Goal: Communication & Community: Participate in discussion

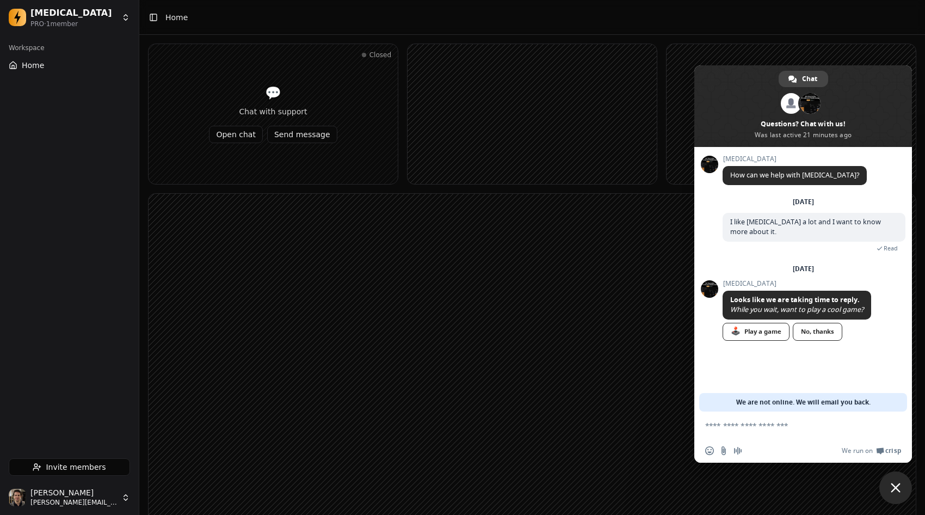
click at [86, 489] on html "Dopamine PRO · 1 member Workspace Home Invite members Jonathan Beurel jonathan@…" at bounding box center [462, 328] width 925 height 656
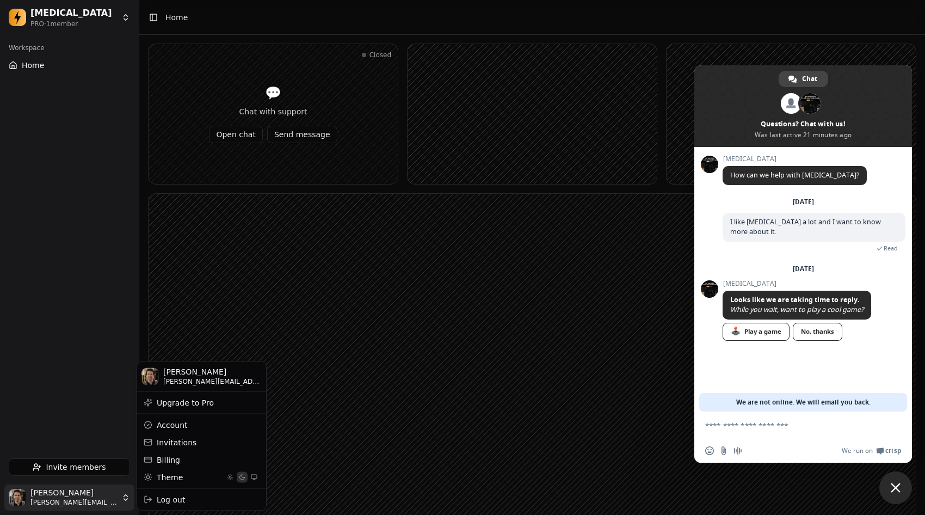
click at [234, 480] on button "Activer le mode clair" at bounding box center [230, 476] width 11 height 11
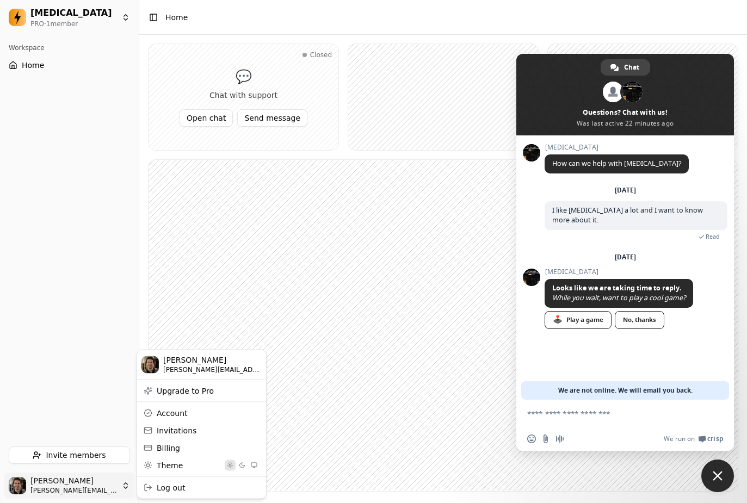
click at [107, 364] on html "Dopamine PRO · 1 member Workspace Home Invite members Jonathan Beurel jonathan@…" at bounding box center [373, 261] width 747 height 523
click at [415, 216] on rect at bounding box center [443, 325] width 589 height 331
click at [715, 484] on span "Close chat" at bounding box center [718, 476] width 33 height 33
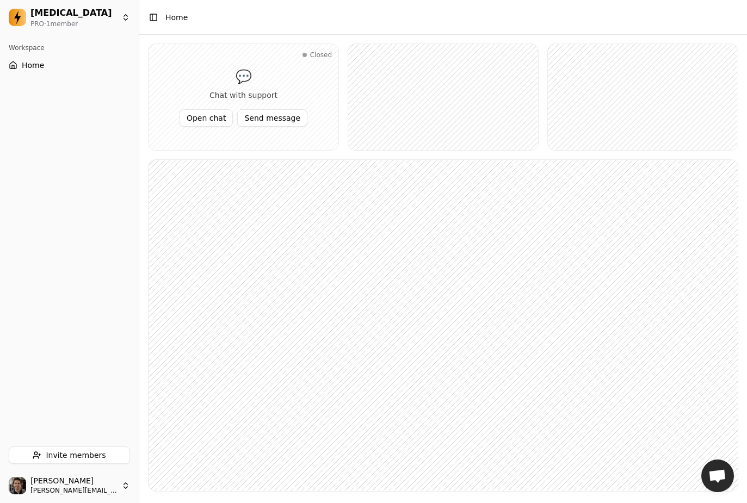
click at [582, 119] on rect at bounding box center [643, 97] width 190 height 106
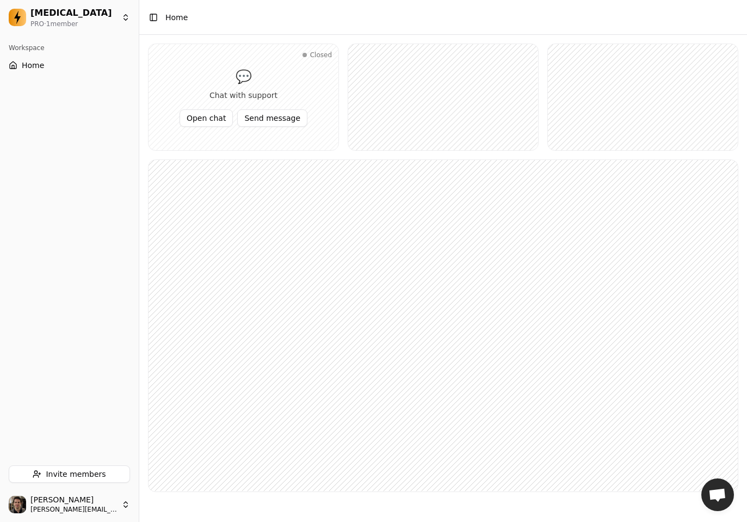
click at [615, 273] on rect at bounding box center [443, 325] width 589 height 331
click at [367, 243] on rect at bounding box center [443, 325] width 589 height 331
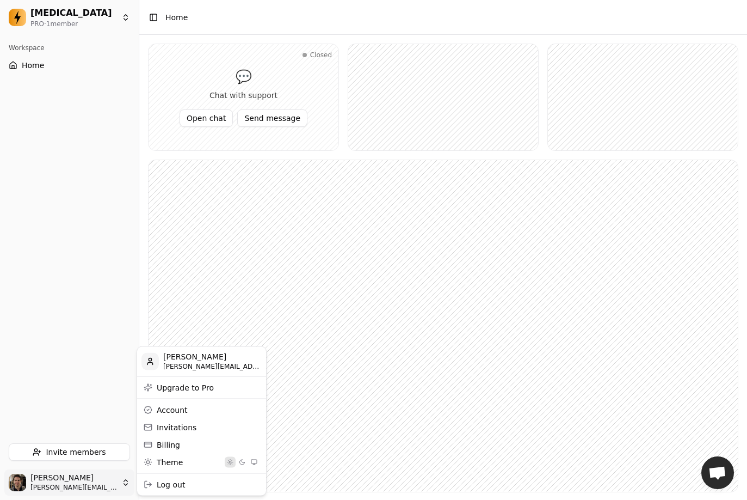
click at [95, 482] on html "[MEDICAL_DATA] PRO · 1 member Workspace Home Invite members [PERSON_NAME] [PERS…" at bounding box center [373, 261] width 747 height 523
click at [185, 483] on div "Log out" at bounding box center [201, 483] width 125 height 17
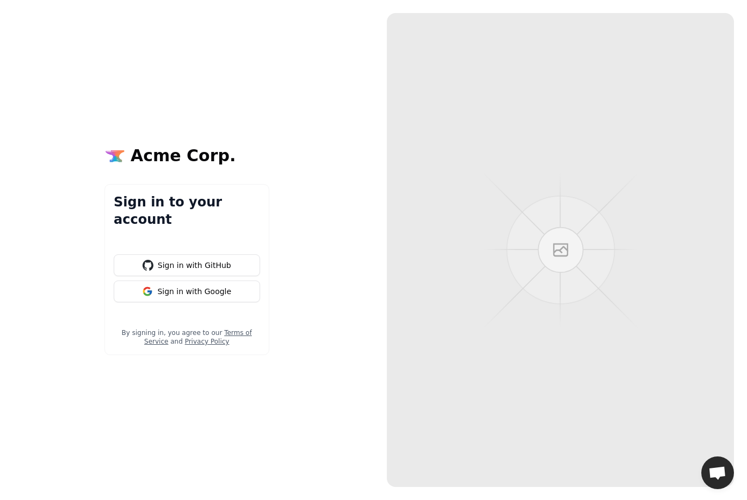
click at [288, 201] on div "Acme Corp. Sign in to your account Sign in with GitHub Sign in with Google By s…" at bounding box center [187, 250] width 374 height 500
click at [196, 260] on button "Sign in with GitHub" at bounding box center [187, 265] width 146 height 22
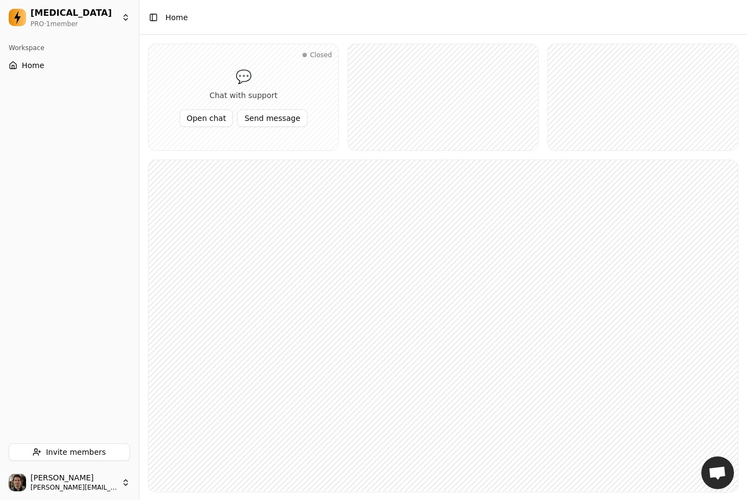
click at [118, 478] on html "Dopamine PRO · 1 member Workspace Home Invite members Jonathan Beurel jonathan@…" at bounding box center [373, 261] width 747 height 523
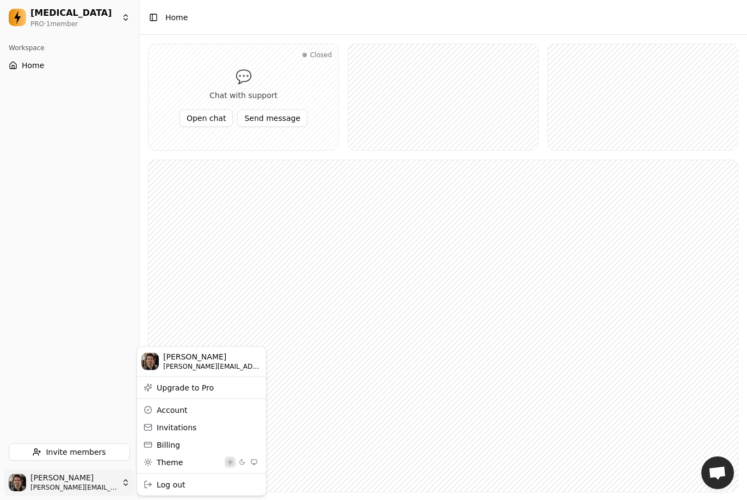
click at [244, 464] on button "Activer le mode sombre" at bounding box center [242, 461] width 11 height 11
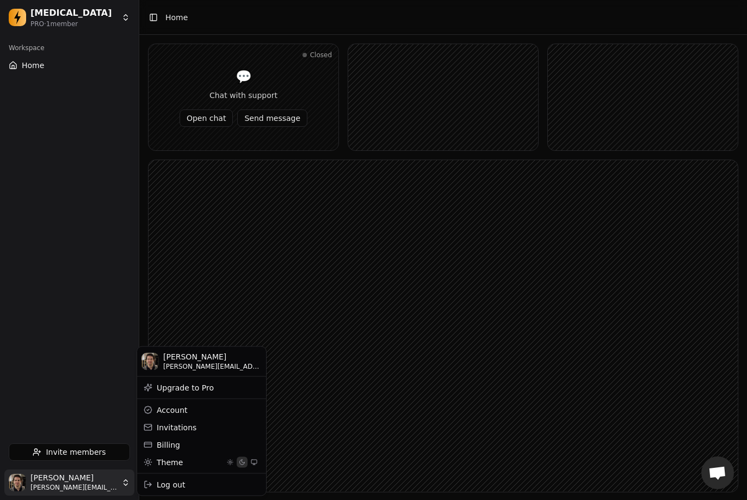
click at [67, 497] on html "Dopamine PRO · 1 member Workspace Home Invite members Jonathan Beurel jonathan@…" at bounding box center [373, 261] width 747 height 523
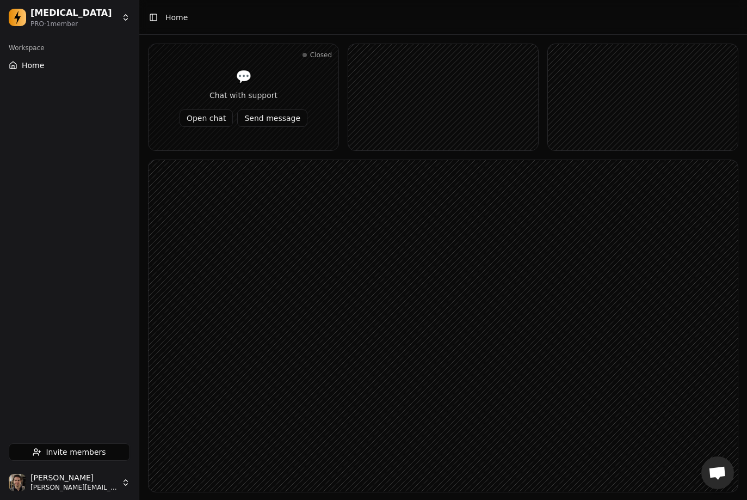
click at [77, 485] on html "Dopamine PRO · 1 member Workspace Home Invite members Jonathan Beurel jonathan@…" at bounding box center [373, 261] width 747 height 523
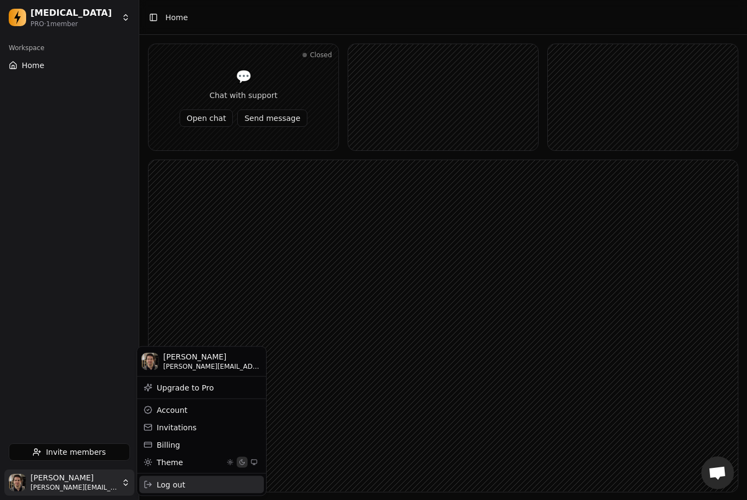
click at [168, 480] on div "Log out" at bounding box center [201, 483] width 125 height 17
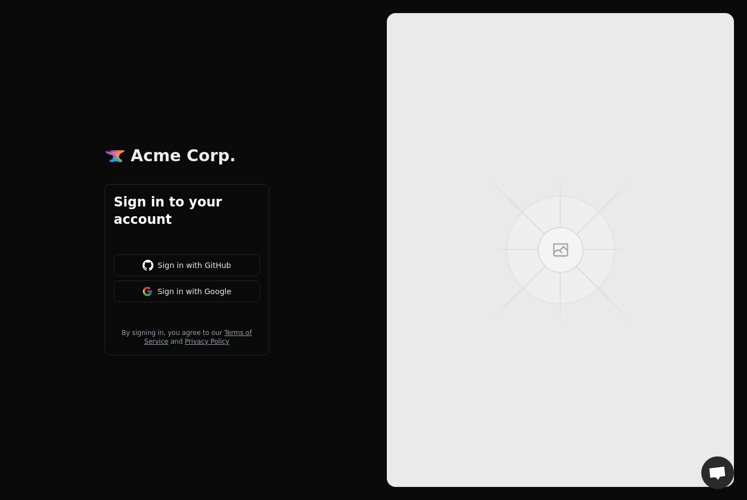
click at [222, 441] on div "Acme Corp. Sign in to your account Sign in with GitHub Sign in with Google By s…" at bounding box center [187, 250] width 374 height 500
click at [218, 254] on button "Sign in with GitHub" at bounding box center [187, 265] width 146 height 22
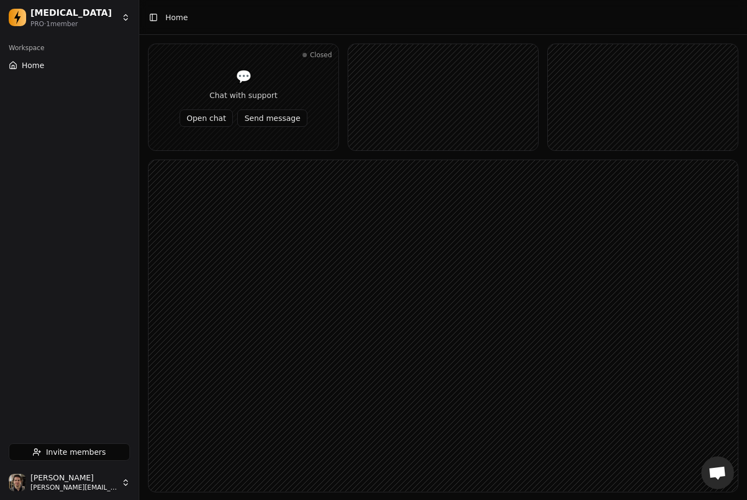
click at [125, 483] on html "[MEDICAL_DATA] PRO · 1 member Workspace Home Invite members [PERSON_NAME] [PERS…" at bounding box center [373, 261] width 747 height 523
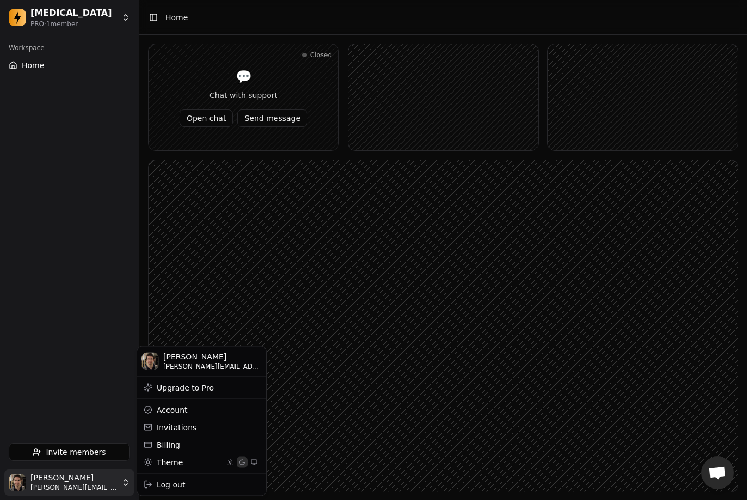
click at [230, 464] on button "Activer le mode clair" at bounding box center [230, 461] width 11 height 11
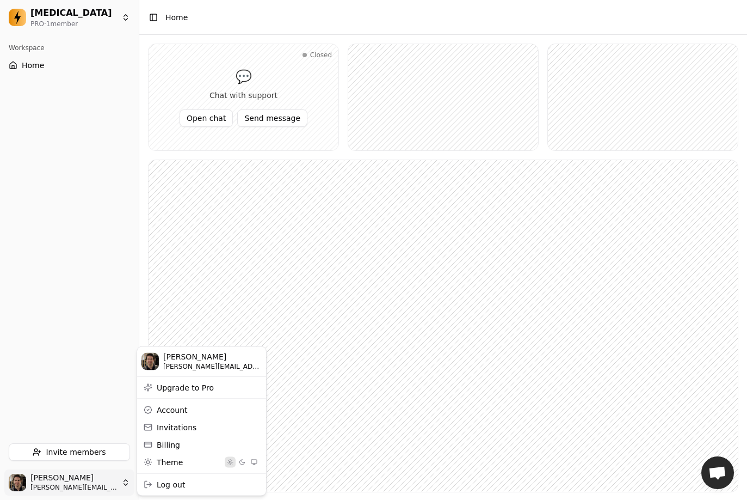
click at [245, 342] on html "Dopamine PRO · 1 member Workspace Home Invite members Jonathan Beurel jonathan@…" at bounding box center [373, 261] width 747 height 523
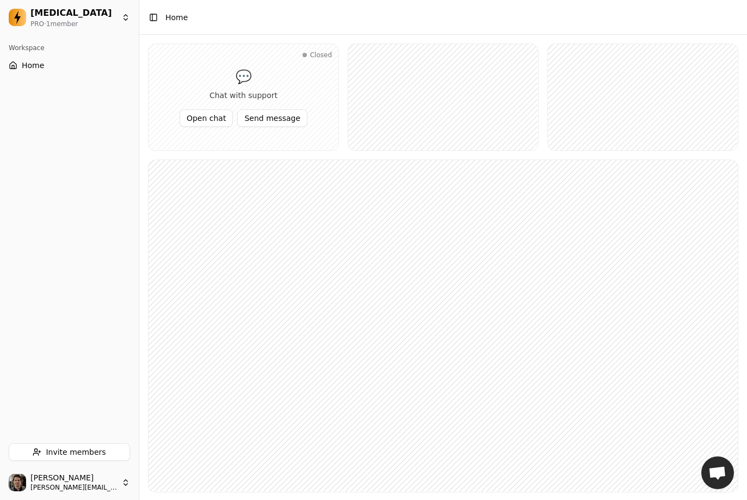
click at [209, 120] on button "Open chat" at bounding box center [206, 117] width 53 height 17
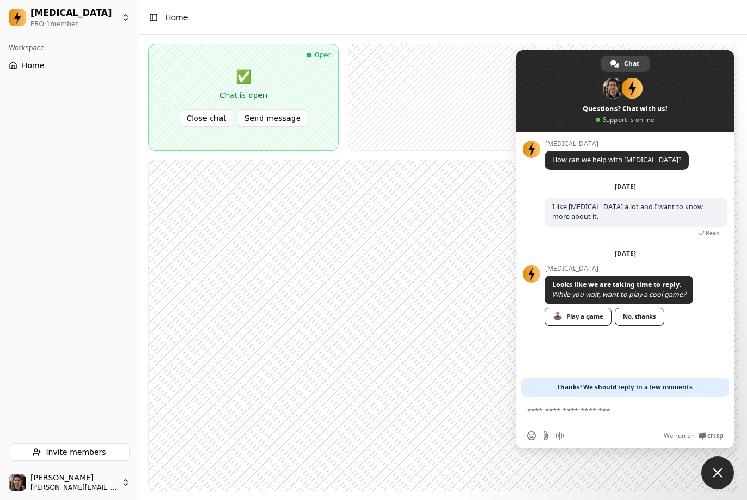
click at [278, 118] on button "Send message" at bounding box center [273, 117] width 70 height 17
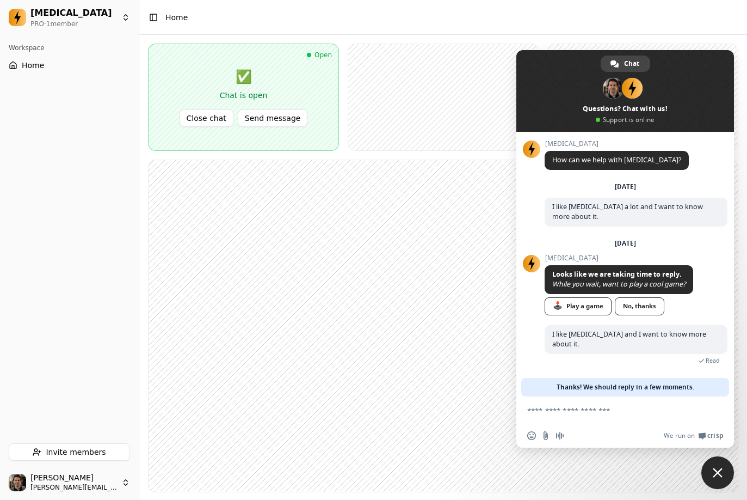
click at [572, 405] on form at bounding box center [613, 410] width 172 height 29
click at [569, 415] on form at bounding box center [613, 410] width 172 height 29
click at [567, 409] on textarea "Compose your message..." at bounding box center [613, 411] width 172 height 10
type textarea "*****"
click at [710, 407] on span "Send" at bounding box center [715, 410] width 18 height 18
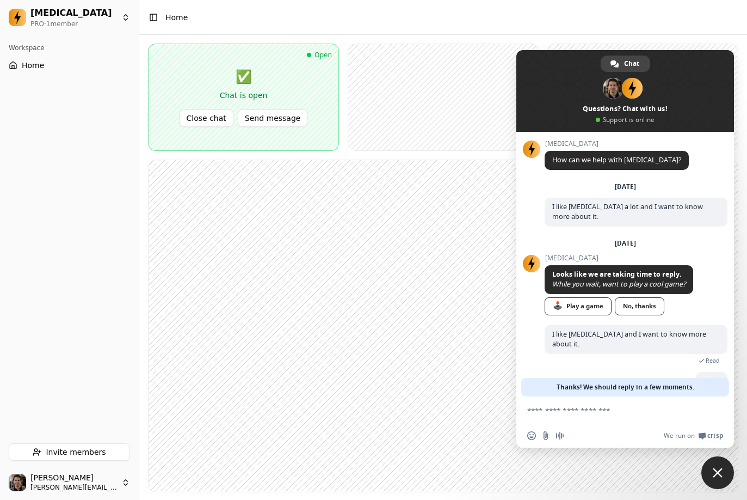
scroll to position [13, 0]
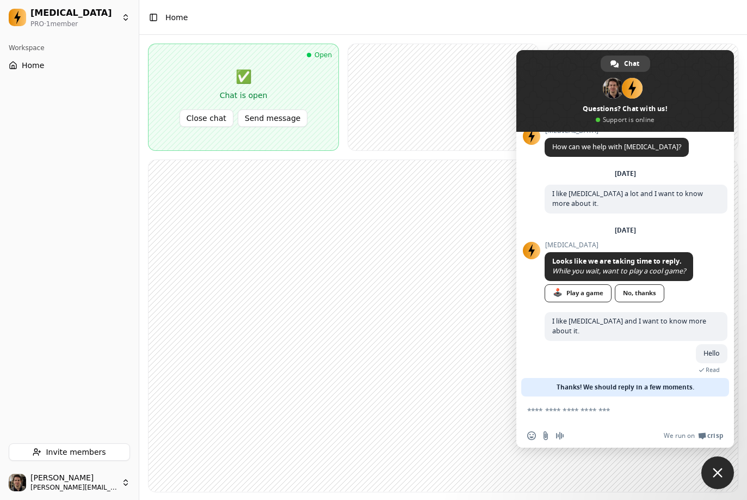
click at [456, 314] on rect at bounding box center [443, 325] width 589 height 331
click at [269, 122] on button "Send message" at bounding box center [273, 117] width 70 height 17
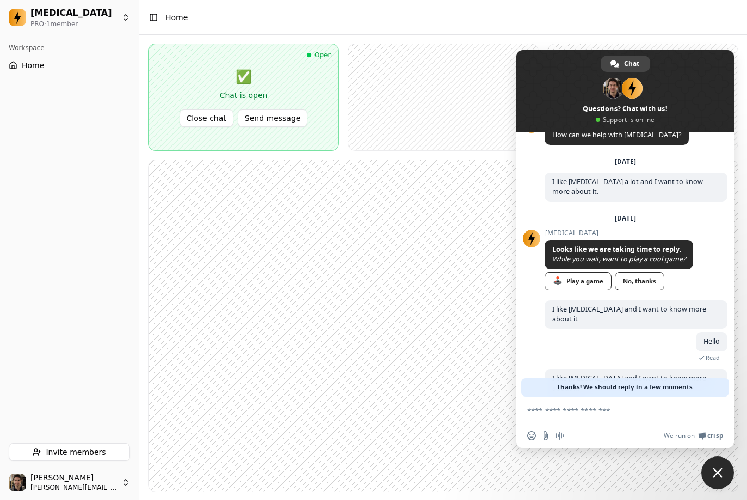
scroll to position [35, 0]
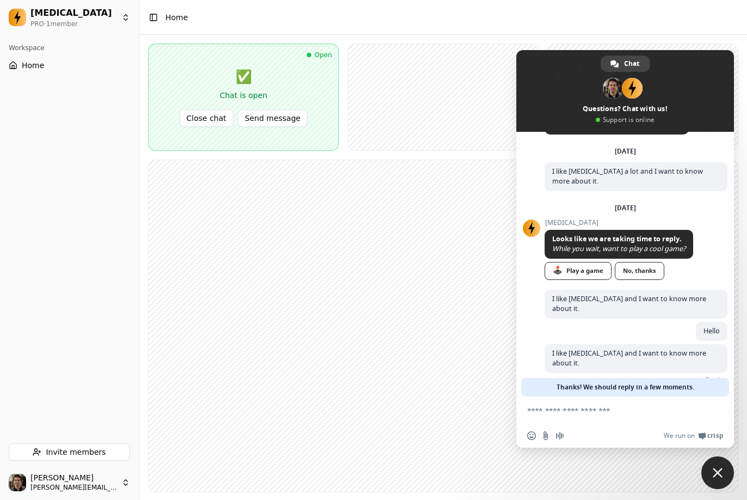
click at [216, 120] on button "Close chat" at bounding box center [207, 117] width 54 height 17
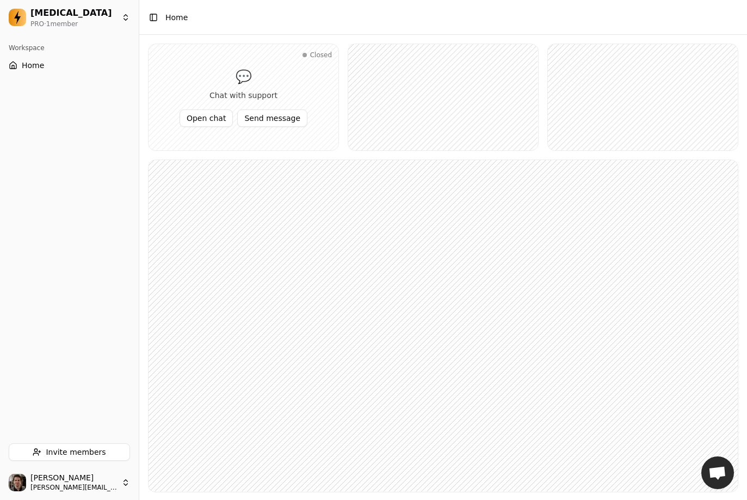
click at [216, 120] on button "Open chat" at bounding box center [206, 117] width 53 height 17
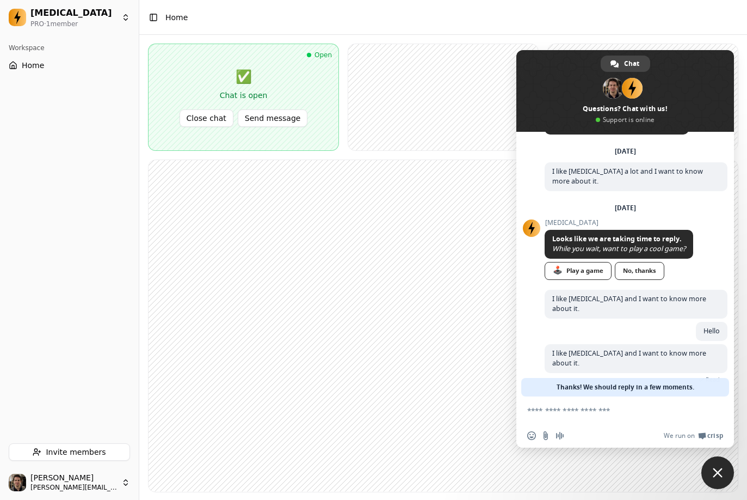
click at [716, 469] on span "Close chat" at bounding box center [718, 473] width 10 height 10
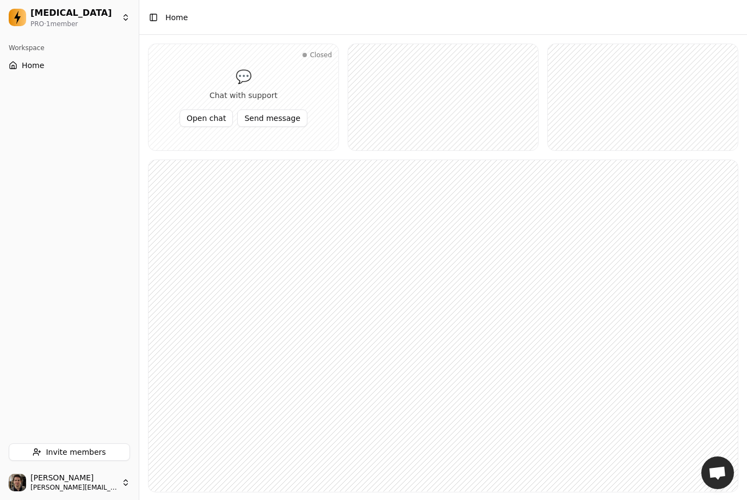
click at [716, 469] on span "Open chat" at bounding box center [718, 473] width 18 height 15
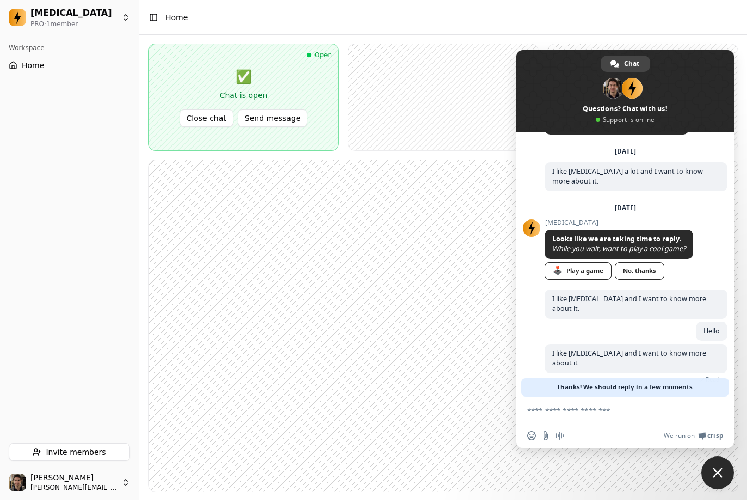
click at [716, 469] on span "Close chat" at bounding box center [718, 473] width 10 height 10
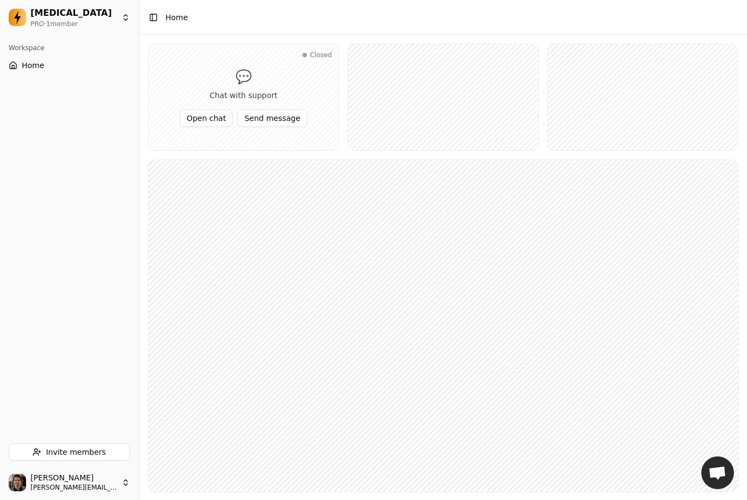
click at [207, 120] on button "Open chat" at bounding box center [206, 117] width 53 height 17
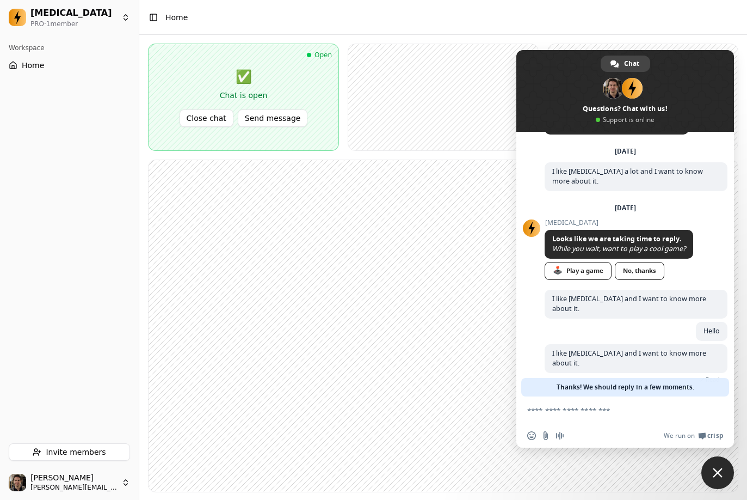
click at [259, 119] on button "Send message" at bounding box center [273, 117] width 70 height 17
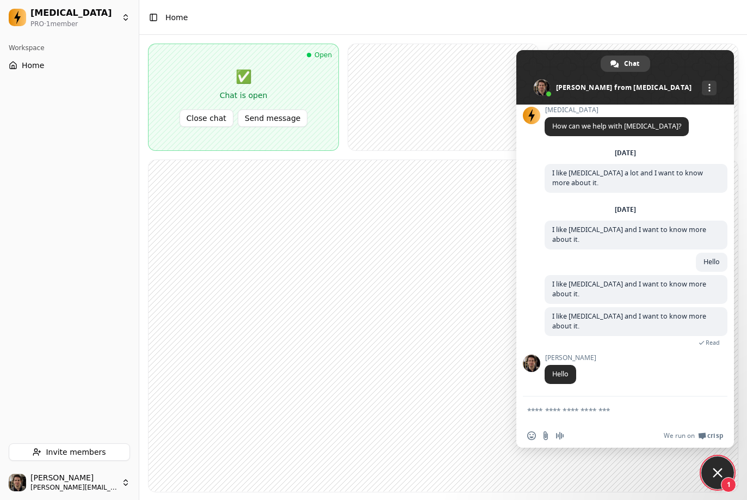
scroll to position [0, 0]
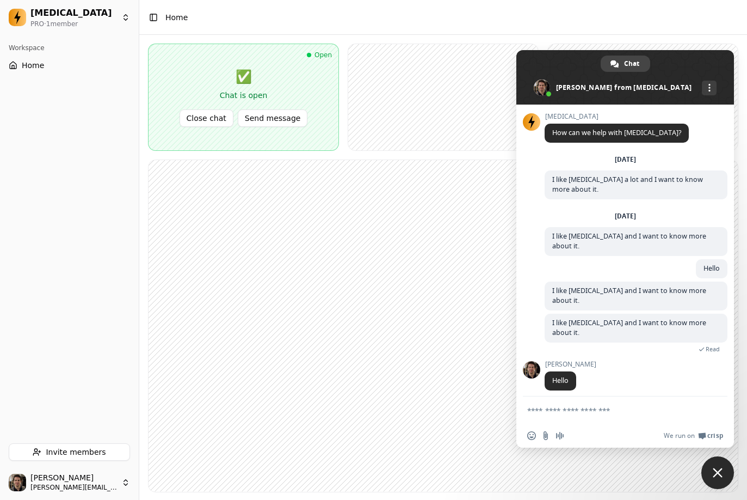
click at [107, 478] on html "Dopamine PRO · 1 member Workspace Home Invite members Jonathan Beurel jonathan@…" at bounding box center [373, 261] width 747 height 523
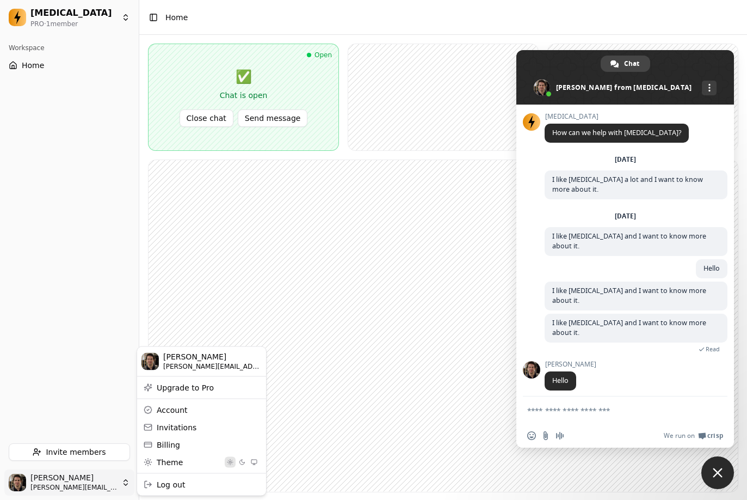
click at [243, 462] on button "Activer le mode sombre" at bounding box center [242, 461] width 11 height 11
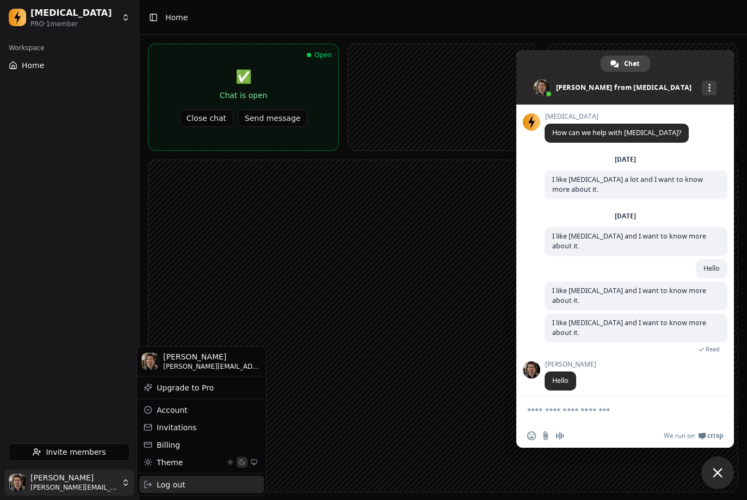
click at [167, 486] on div "Log out" at bounding box center [201, 483] width 125 height 17
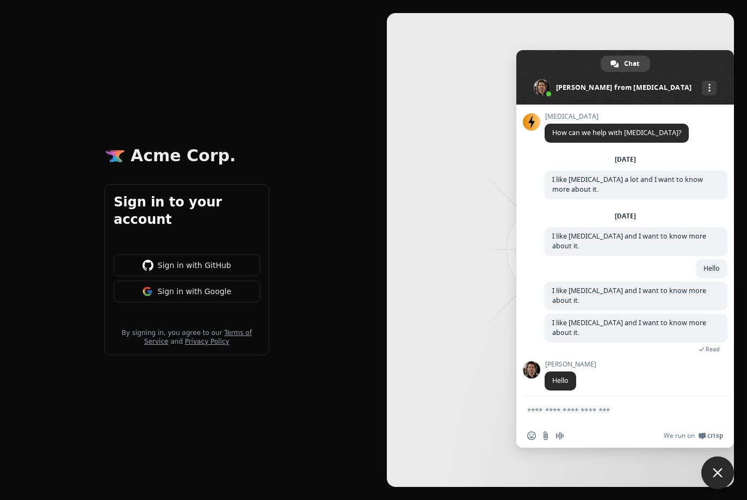
click at [715, 465] on span "Close chat" at bounding box center [718, 472] width 33 height 33
